Goal: Task Accomplishment & Management: Complete application form

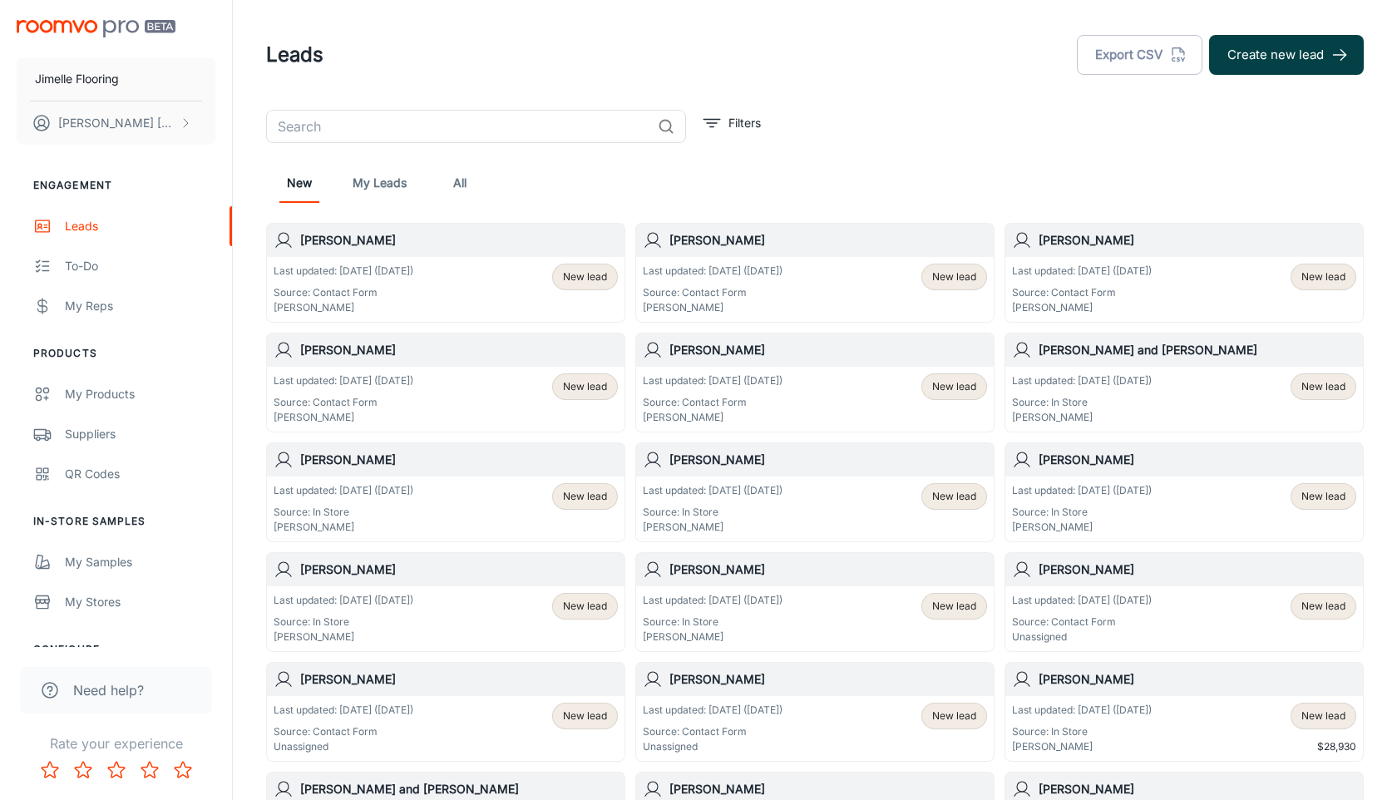
scroll to position [151, 0]
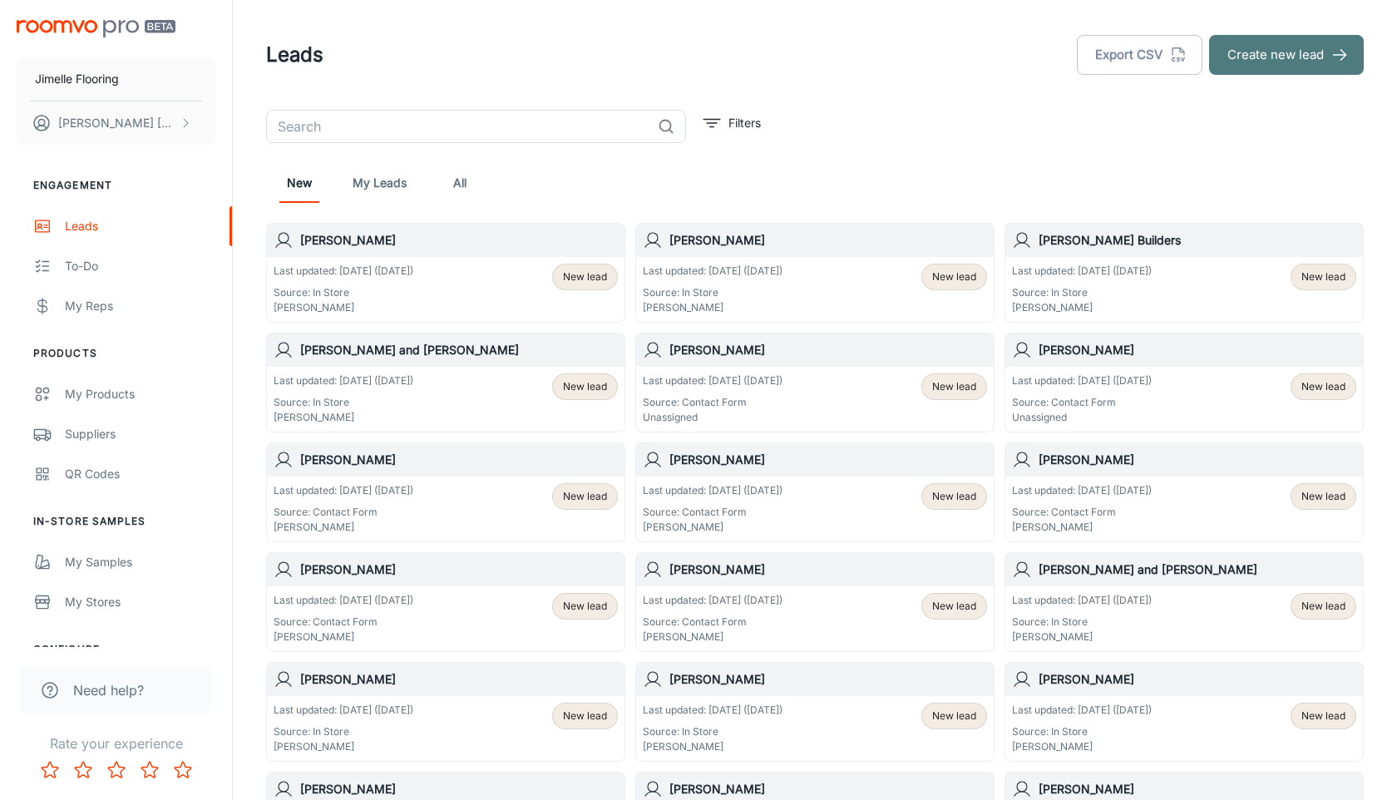
click at [1261, 51] on button "Create new lead" at bounding box center [1286, 55] width 155 height 40
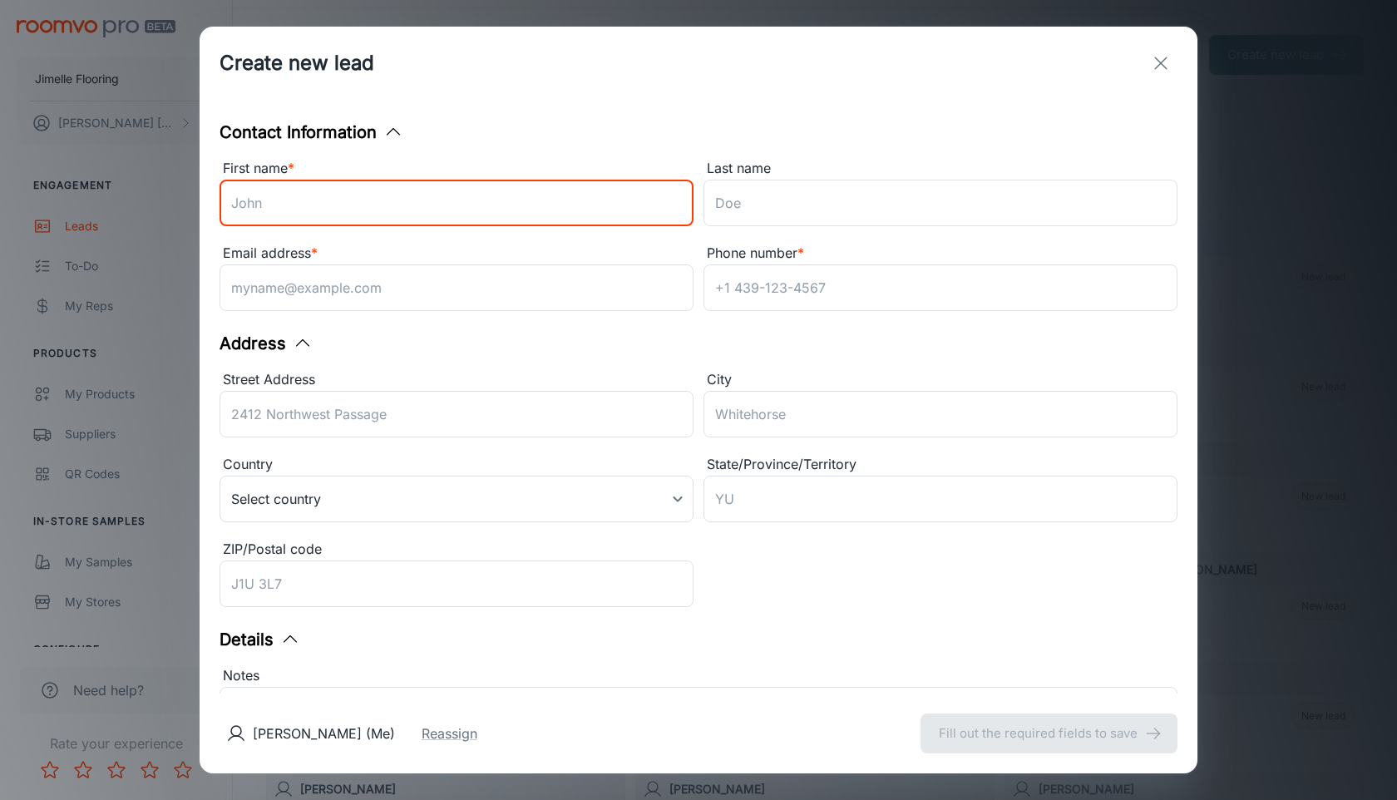
click at [525, 205] on input "First name *" at bounding box center [457, 203] width 474 height 47
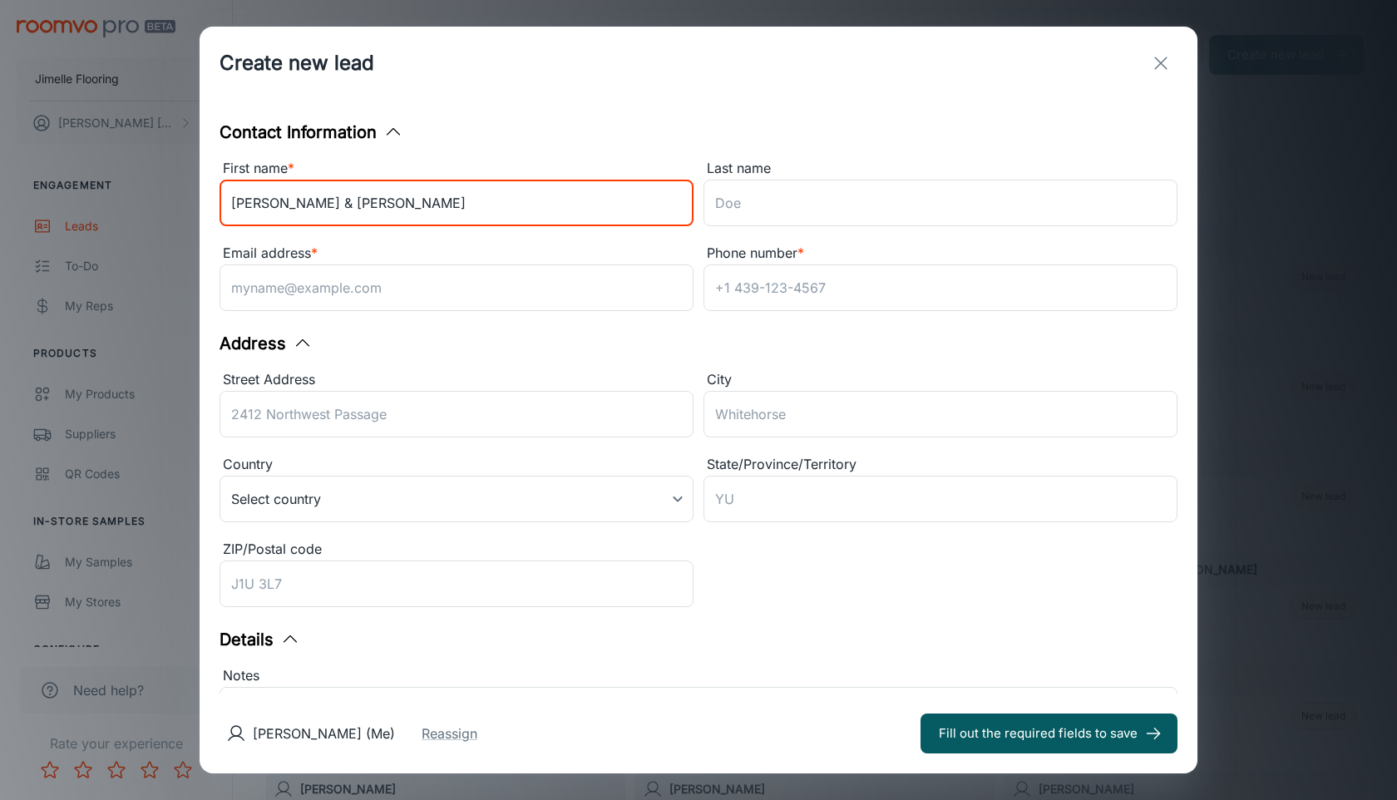
type input "[PERSON_NAME] & [PERSON_NAME]"
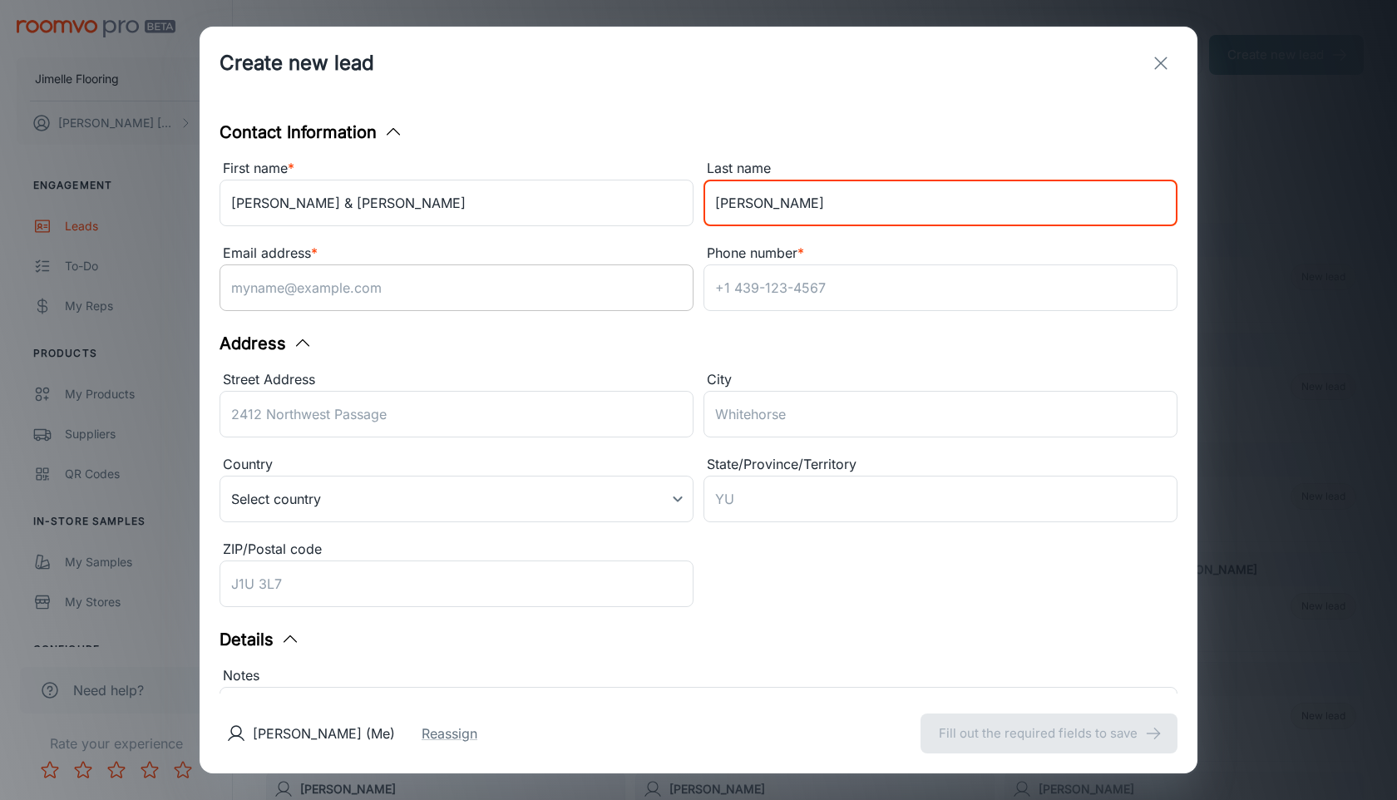
type input "[PERSON_NAME]"
click at [305, 286] on input "Email address *" at bounding box center [457, 287] width 474 height 47
